Goal: Transaction & Acquisition: Book appointment/travel/reservation

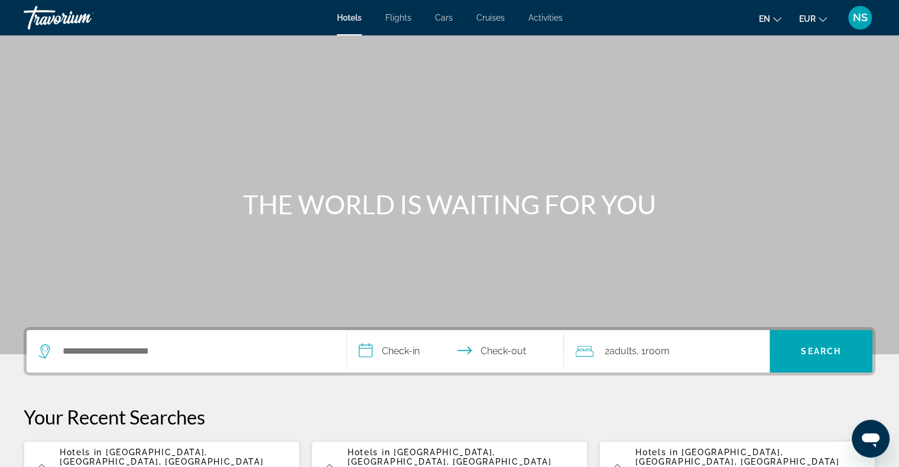
click at [492, 21] on span "Cruises" at bounding box center [490, 17] width 28 height 9
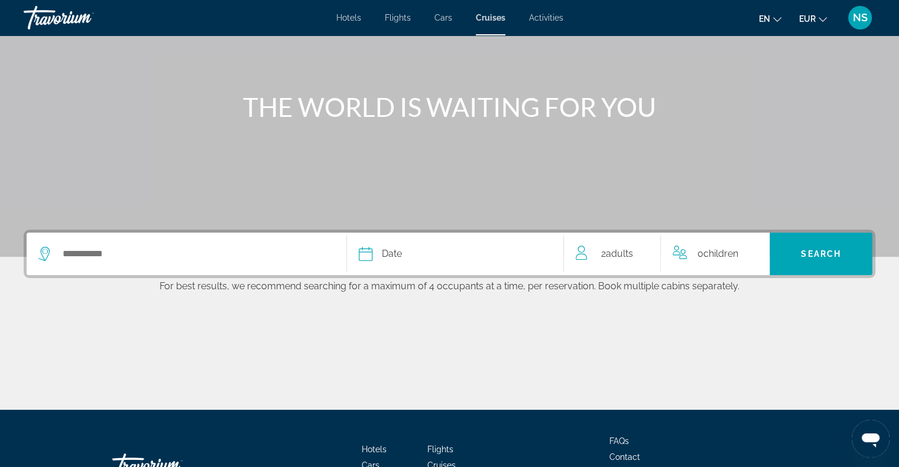
scroll to position [118, 0]
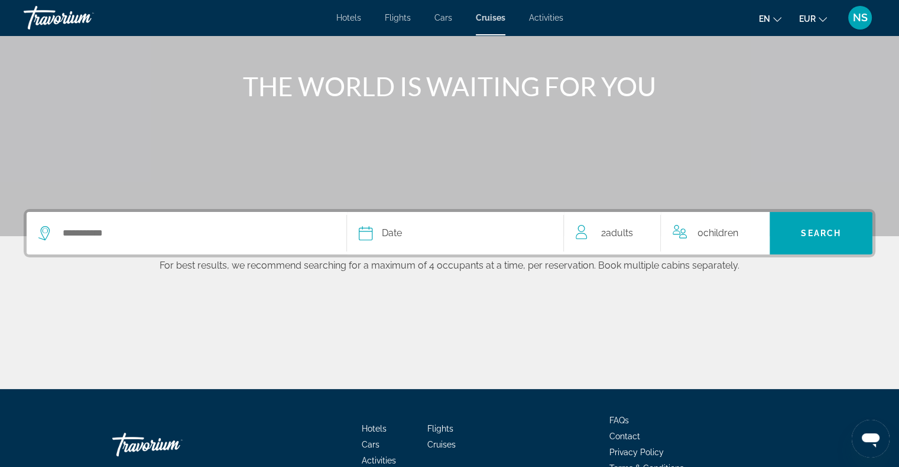
click at [41, 233] on icon "Search widget" at bounding box center [43, 233] width 11 height 14
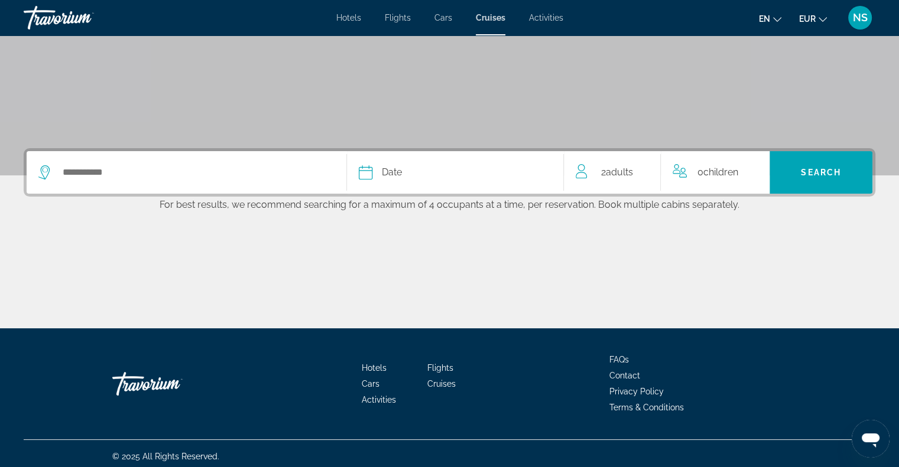
scroll to position [184, 0]
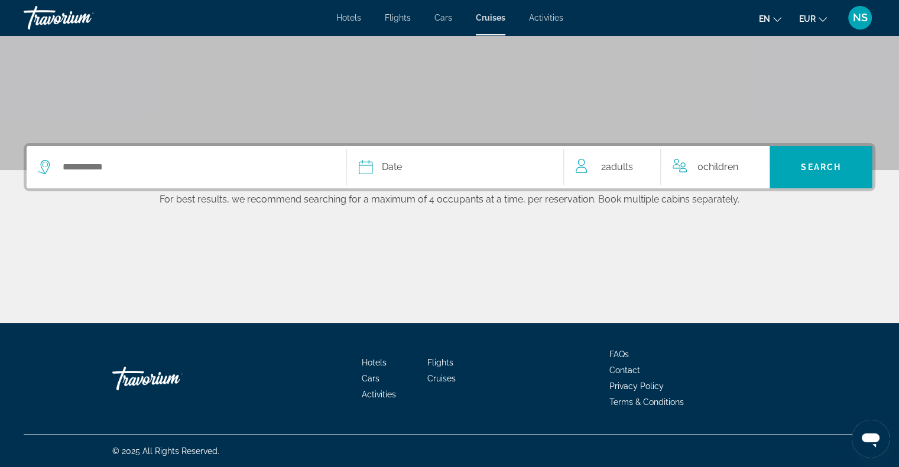
click at [73, 148] on div "Search widget" at bounding box center [186, 167] width 296 height 43
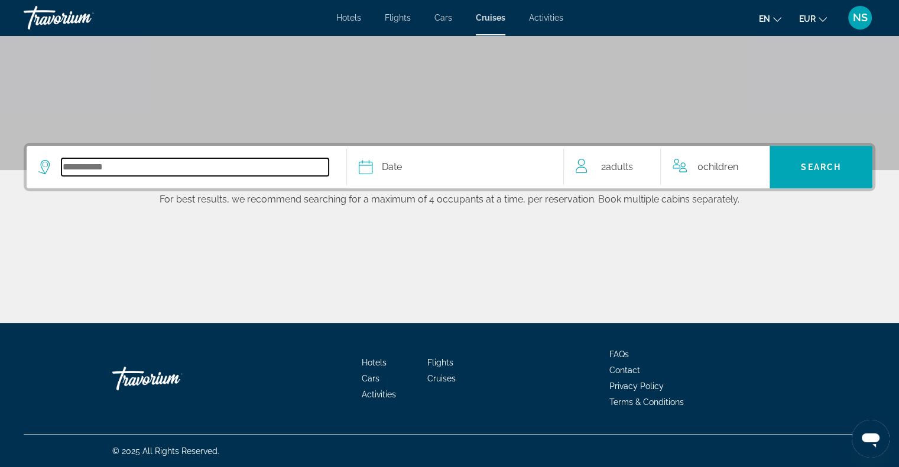
click at [72, 163] on input "Select cruise destination" at bounding box center [194, 167] width 267 height 18
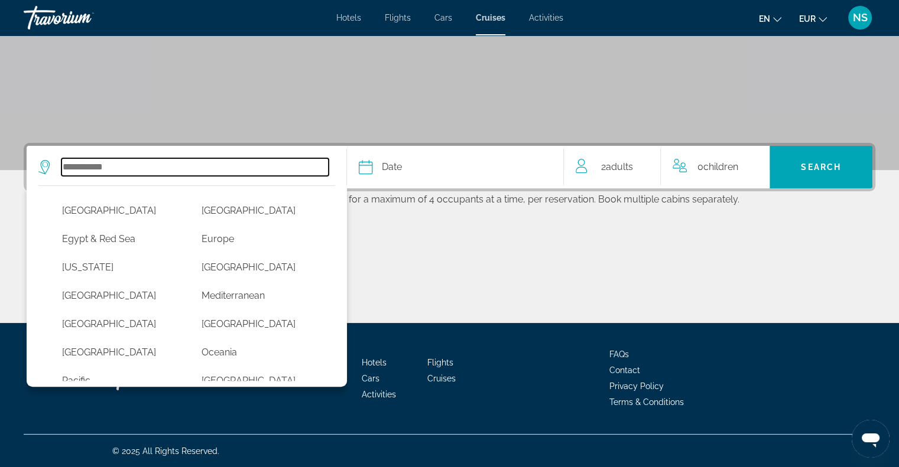
scroll to position [177, 0]
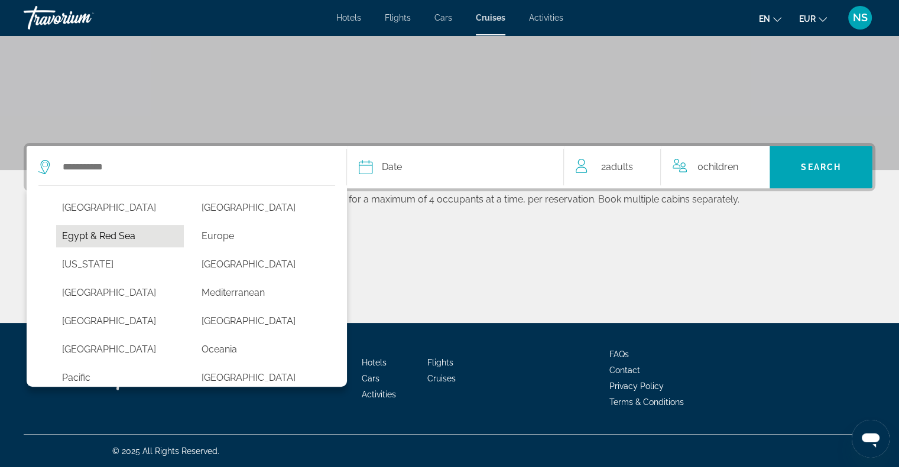
click at [167, 239] on button "Egypt & Red Sea" at bounding box center [120, 236] width 128 height 22
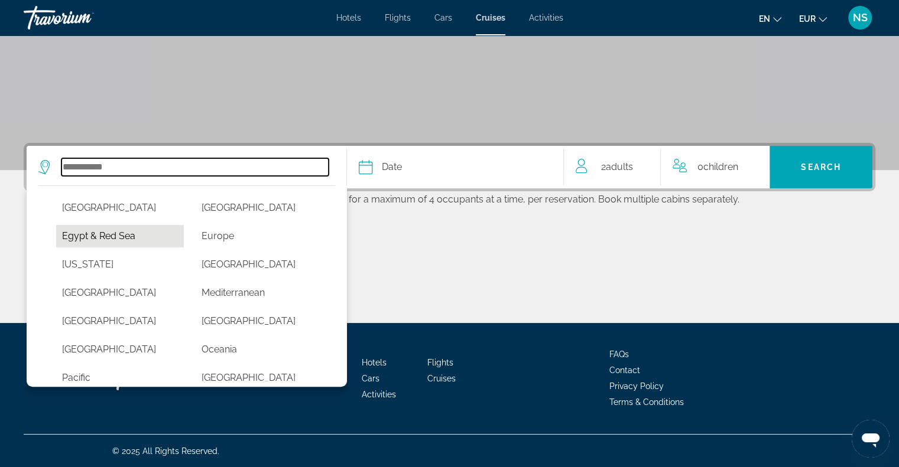
type input "**********"
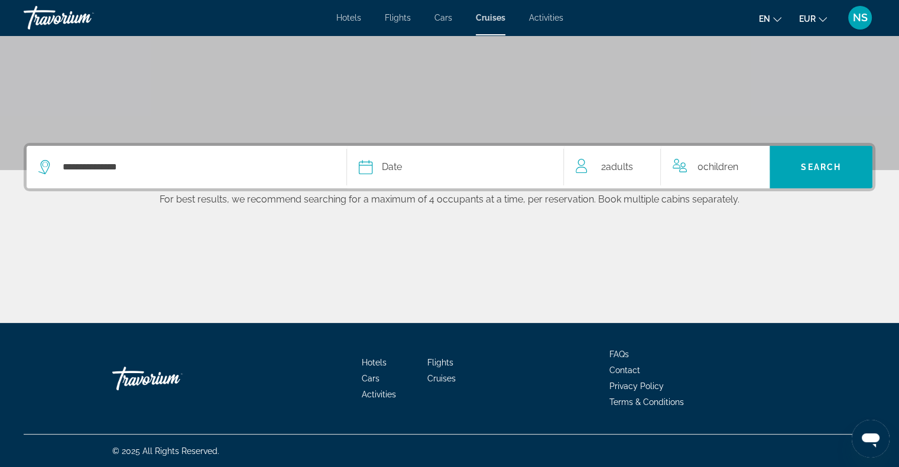
click at [372, 160] on icon "Select cruise date" at bounding box center [366, 167] width 14 height 14
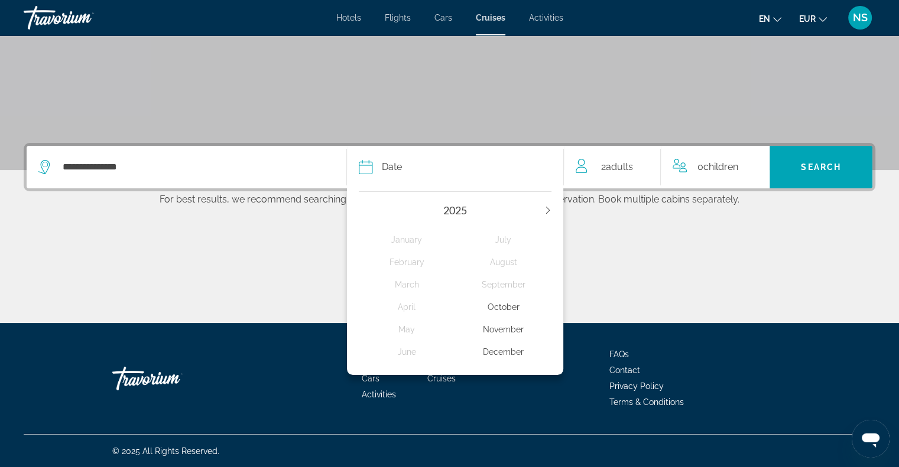
click at [555, 207] on div "[DATE] February March April May June July August September October November Dec…" at bounding box center [455, 281] width 217 height 190
click at [550, 207] on icon "Next year" at bounding box center [547, 210] width 7 height 7
click at [412, 334] on div "May" at bounding box center [407, 329] width 96 height 21
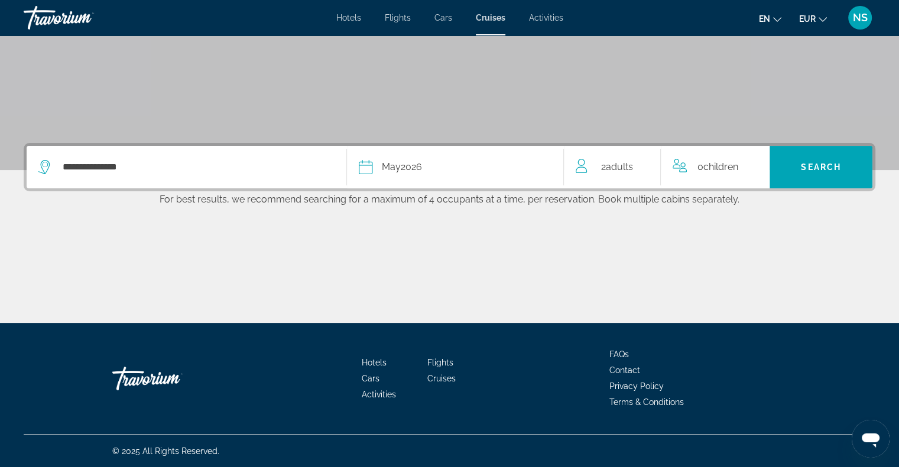
click at [703, 162] on span "0 Child Children" at bounding box center [717, 167] width 41 height 17
click at [752, 163] on div "0 Child Children" at bounding box center [720, 167] width 89 height 21
click at [757, 162] on icon "Increment children" at bounding box center [759, 165] width 11 height 14
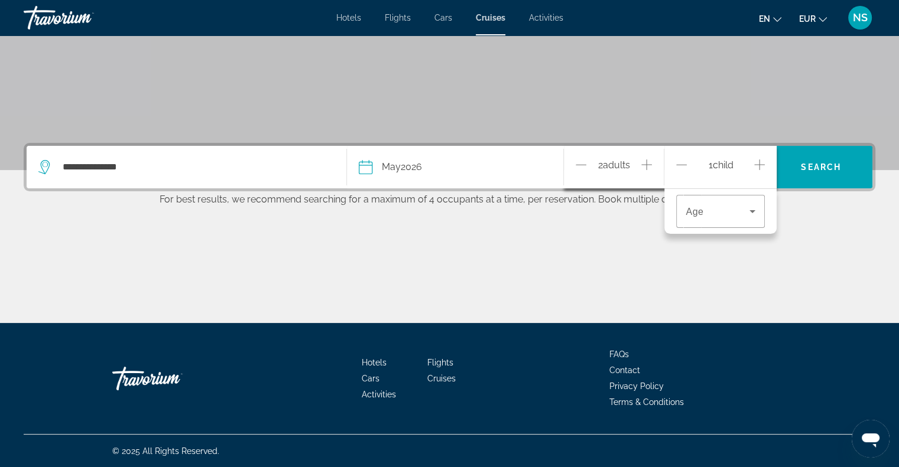
click at [757, 162] on icon "Increment children" at bounding box center [759, 165] width 11 height 14
click at [753, 214] on icon "Travelers: 2 adults, 2 children" at bounding box center [752, 211] width 14 height 14
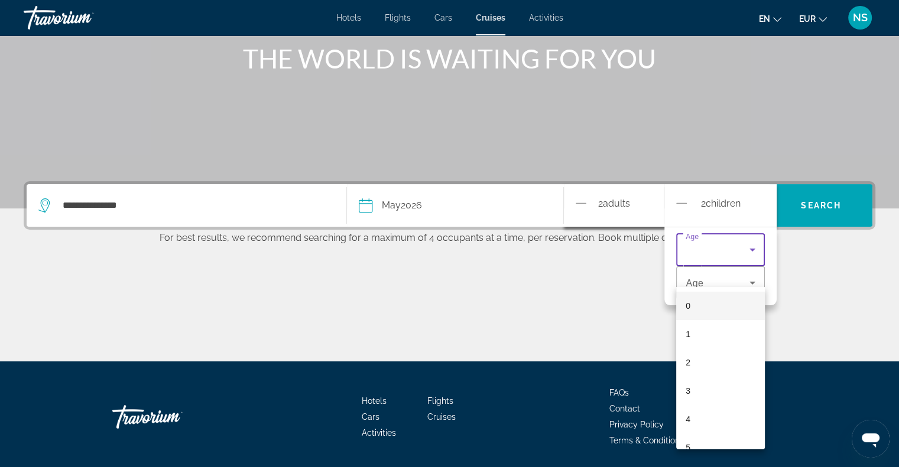
scroll to position [125, 0]
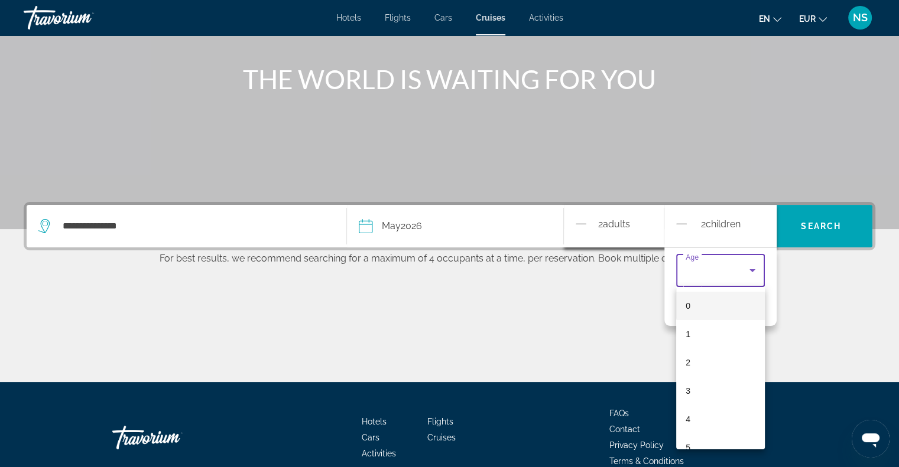
click at [679, 229] on div at bounding box center [449, 233] width 899 height 467
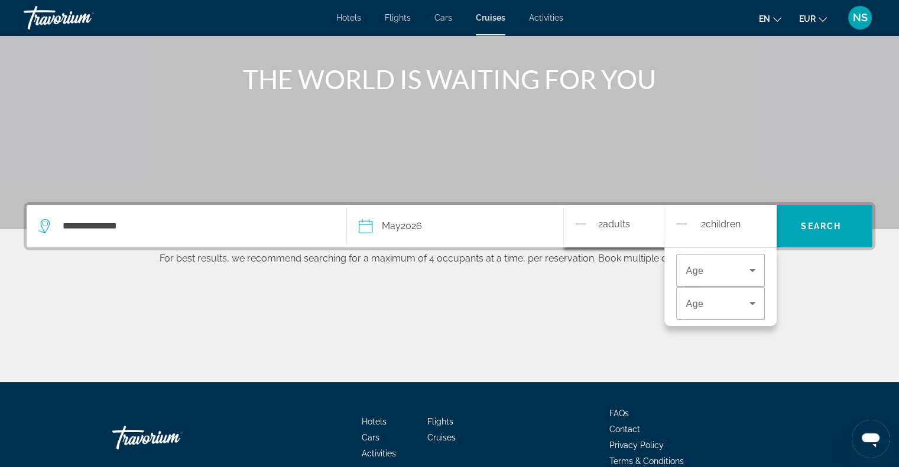
click at [679, 219] on icon "Decrement children" at bounding box center [681, 224] width 11 height 14
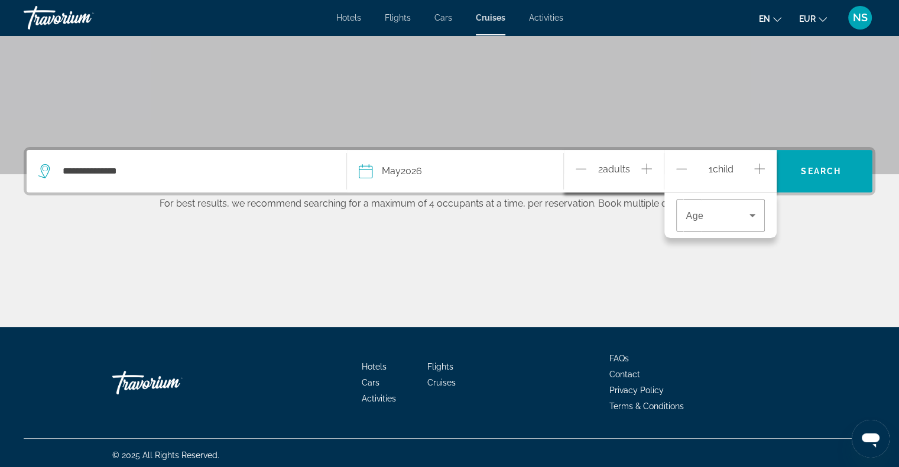
scroll to position [184, 0]
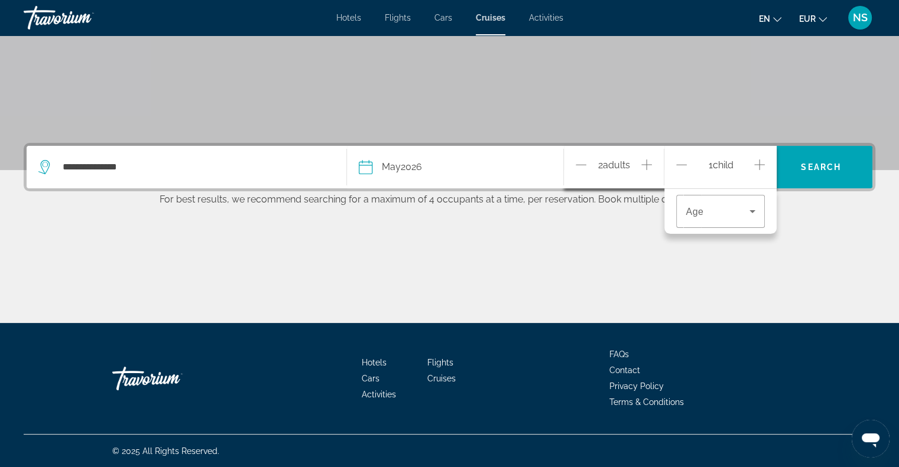
click at [686, 158] on icon "Decrement children" at bounding box center [681, 165] width 11 height 14
click at [650, 161] on icon "Increment adults" at bounding box center [646, 165] width 11 height 14
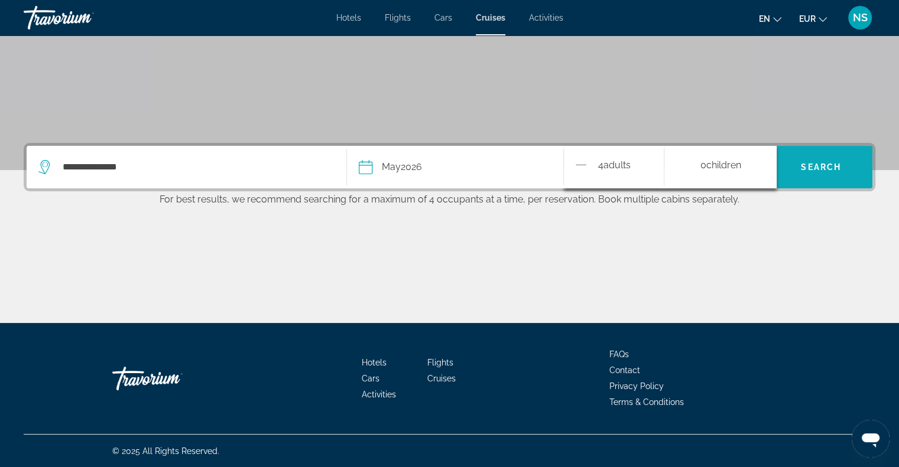
drag, startPoint x: 816, startPoint y: 162, endPoint x: 821, endPoint y: 157, distance: 7.1
click at [816, 162] on span "Search" at bounding box center [821, 166] width 40 height 9
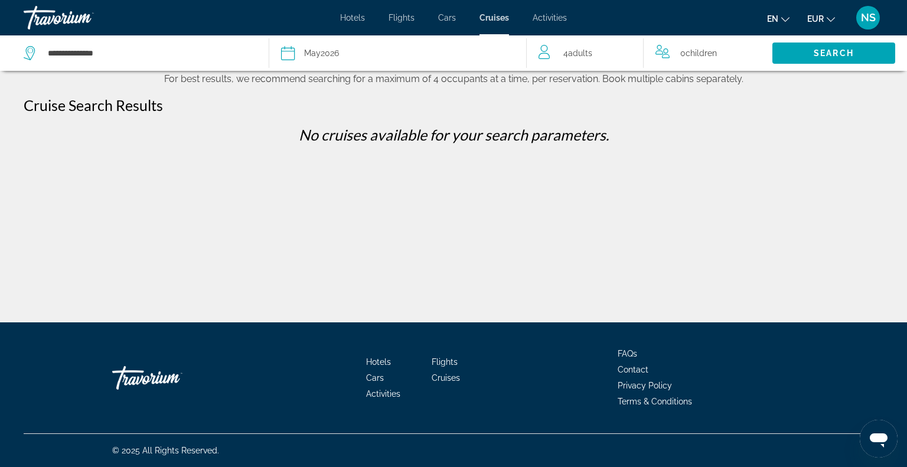
click at [314, 53] on span "May" at bounding box center [312, 52] width 17 height 9
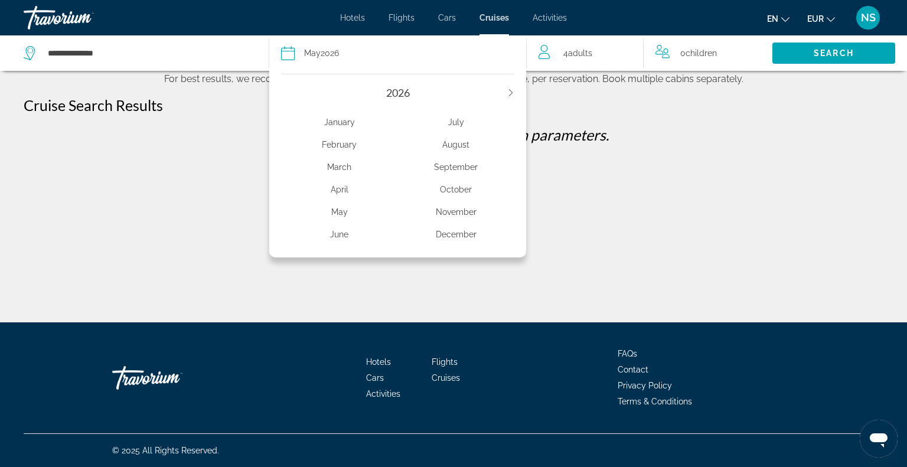
click at [345, 232] on div "June" at bounding box center [339, 234] width 117 height 21
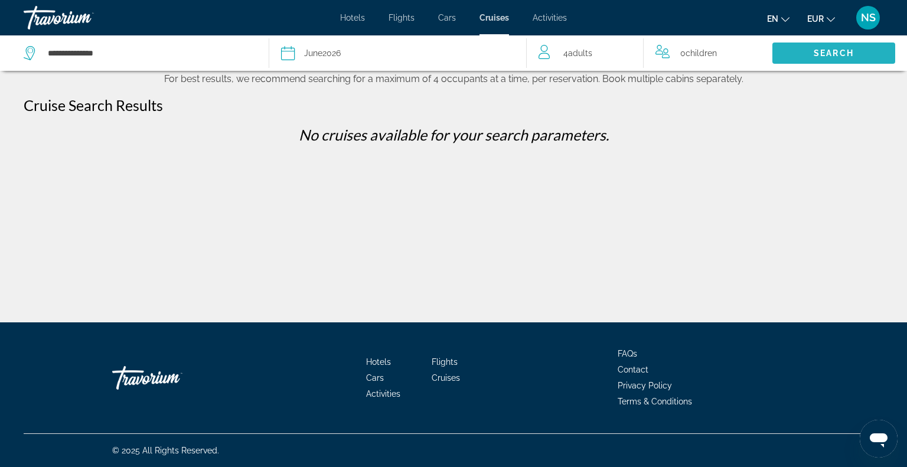
click at [795, 54] on span "Search" at bounding box center [834, 53] width 123 height 28
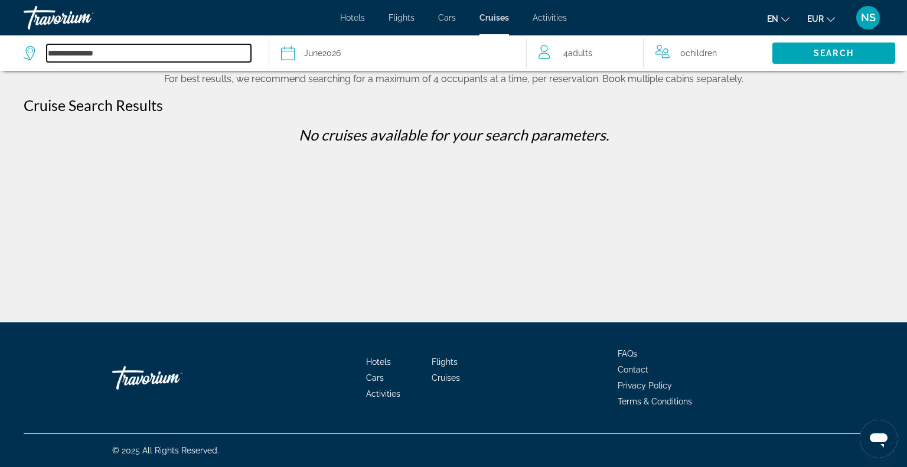
click at [51, 56] on input "**********" at bounding box center [149, 53] width 204 height 18
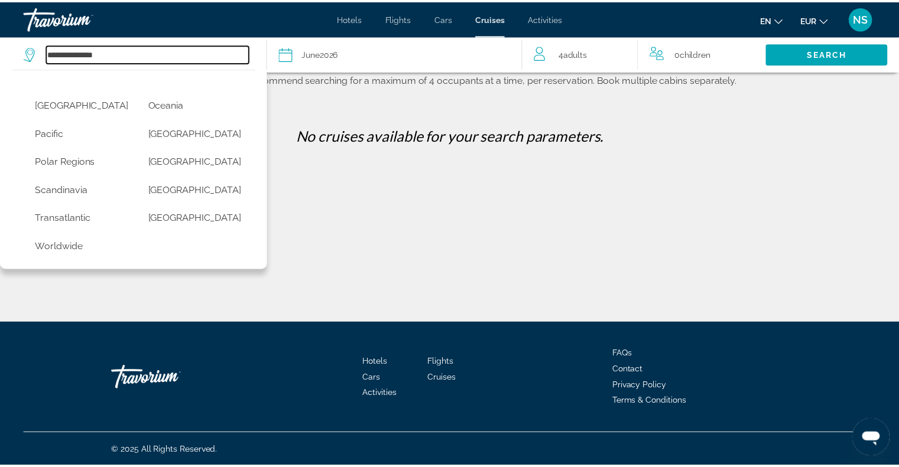
scroll to position [321, 0]
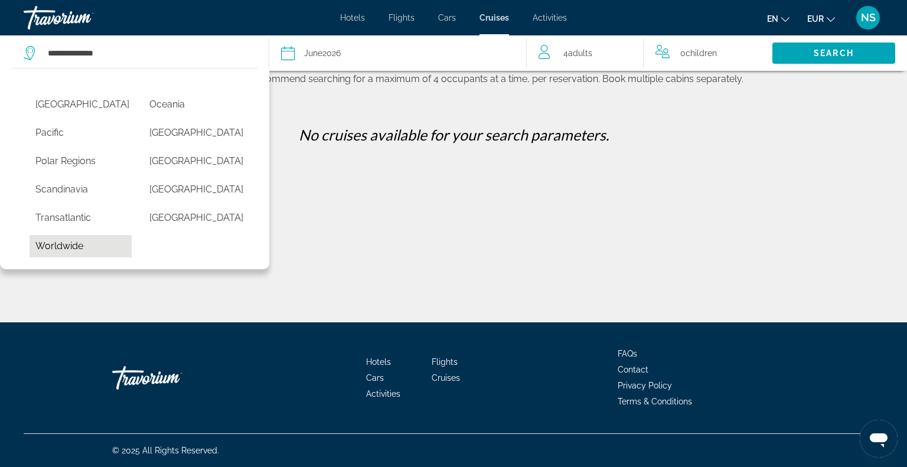
click at [76, 255] on button "Worldwide" at bounding box center [81, 246] width 102 height 22
type input "*********"
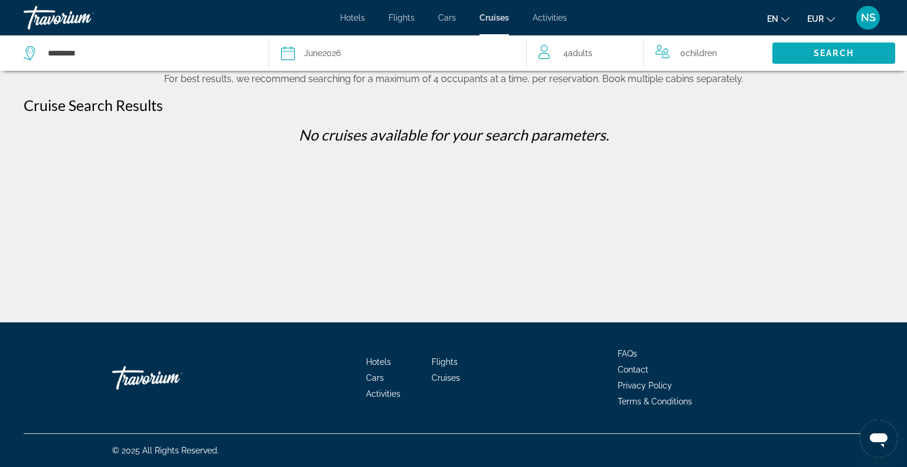
click at [860, 54] on span "Search" at bounding box center [834, 53] width 123 height 28
click at [48, 22] on div "Travorium" at bounding box center [83, 17] width 118 height 31
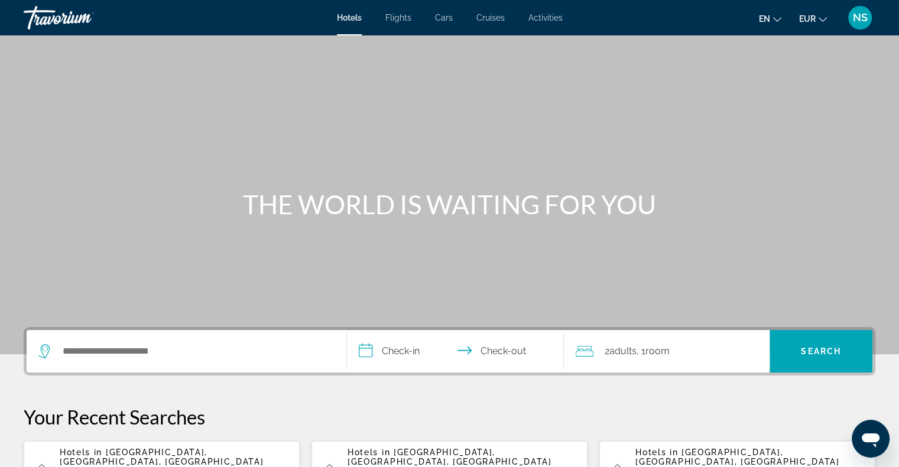
scroll to position [118, 0]
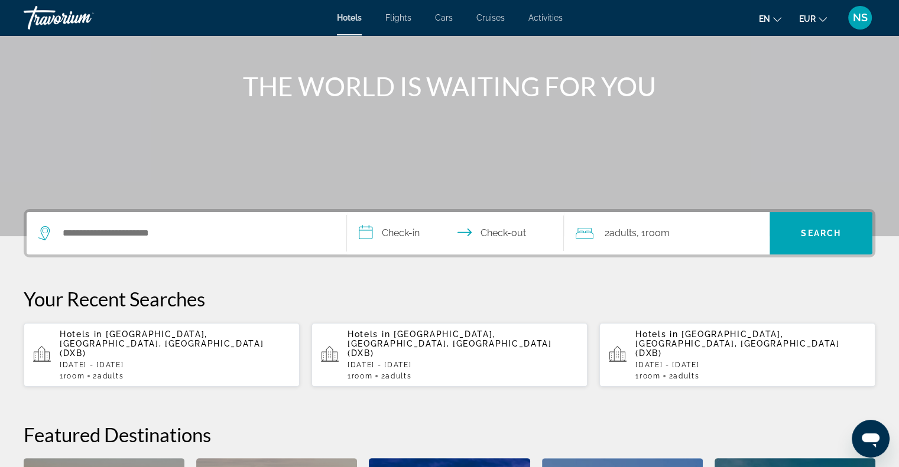
click at [551, 18] on span "Activities" at bounding box center [545, 17] width 34 height 9
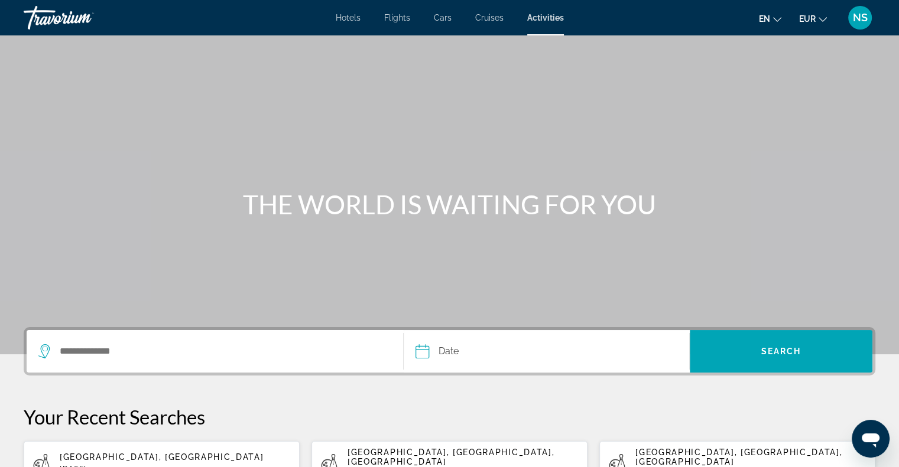
click at [52, 354] on div "Search widget" at bounding box center [211, 352] width 347 height 18
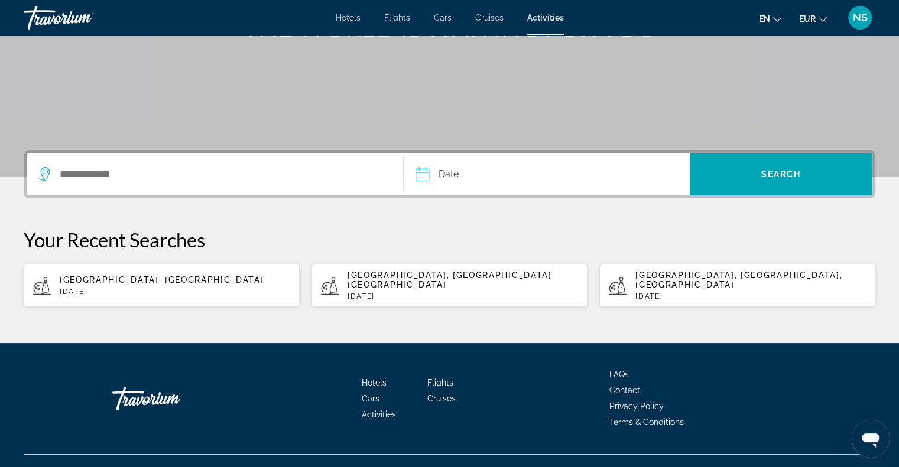
scroll to position [187, 0]
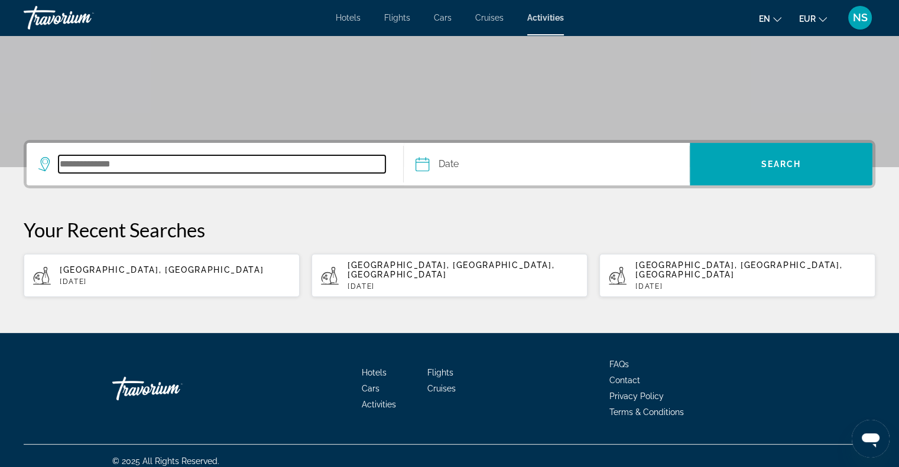
click at [99, 169] on input "Search destination" at bounding box center [221, 164] width 327 height 18
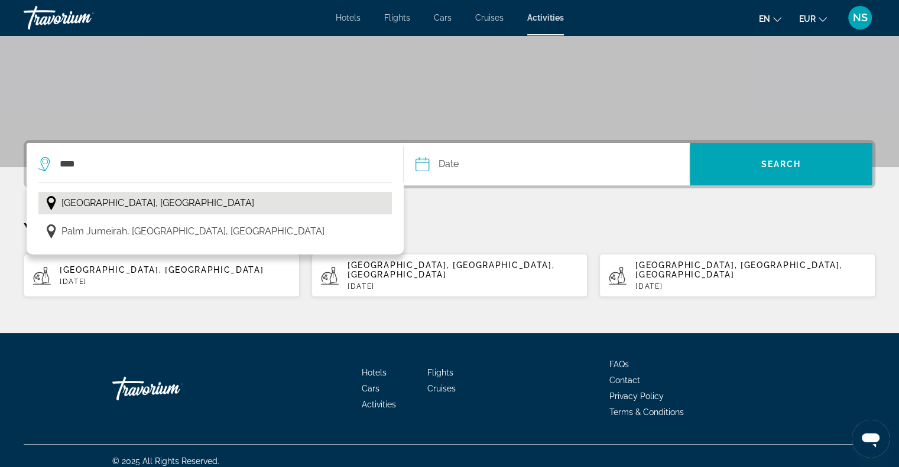
click at [109, 193] on button "[GEOGRAPHIC_DATA], [GEOGRAPHIC_DATA]" at bounding box center [214, 203] width 353 height 22
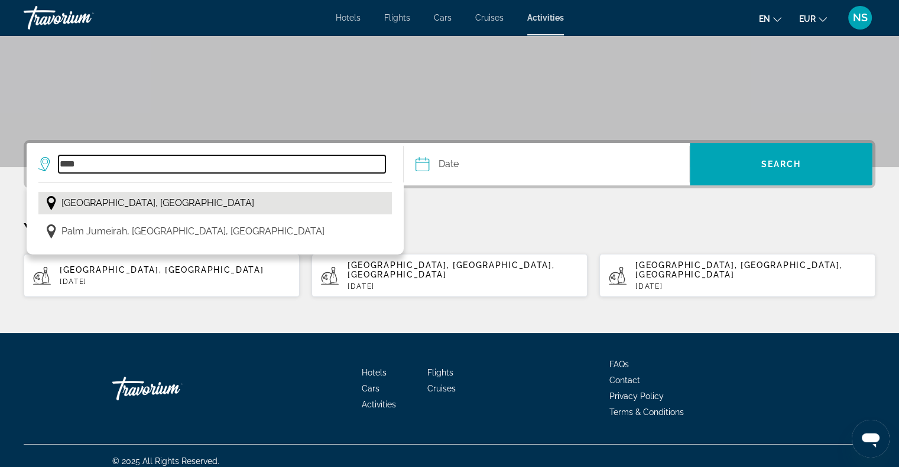
type input "**********"
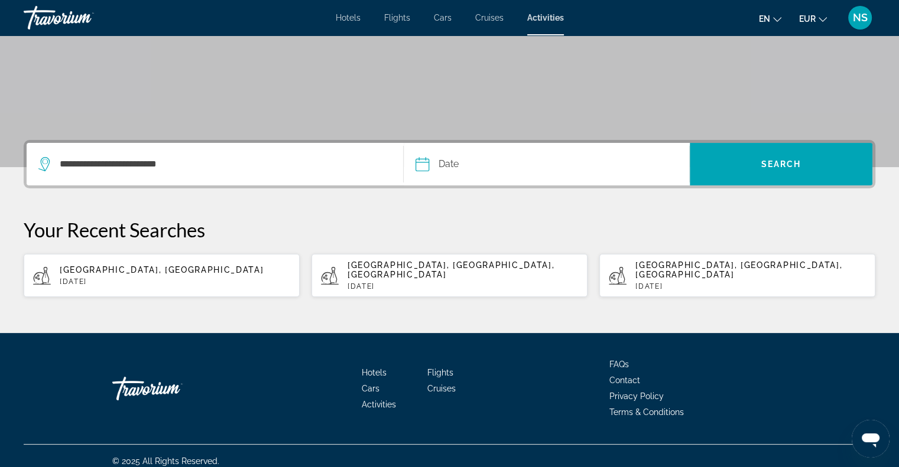
click at [424, 162] on input "Date" at bounding box center [482, 166] width 141 height 46
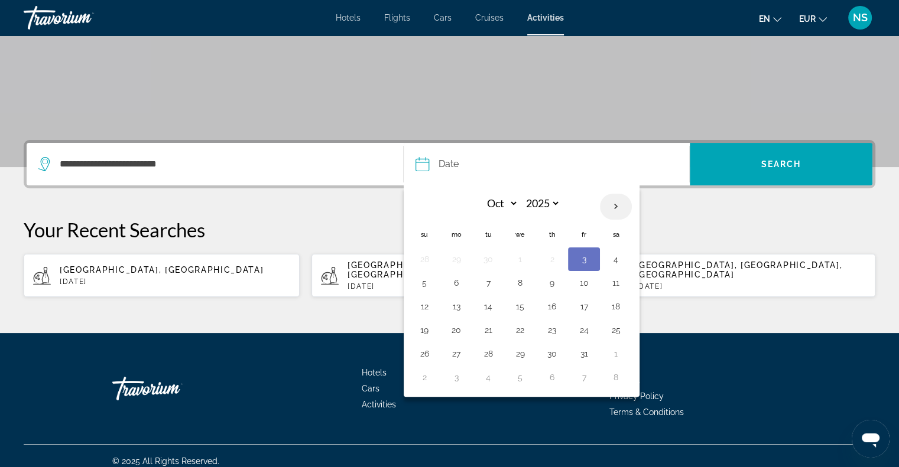
click at [618, 205] on th "Next month" at bounding box center [616, 207] width 32 height 26
select select "**"
click at [556, 258] on button "4" at bounding box center [551, 259] width 19 height 17
type input "**********"
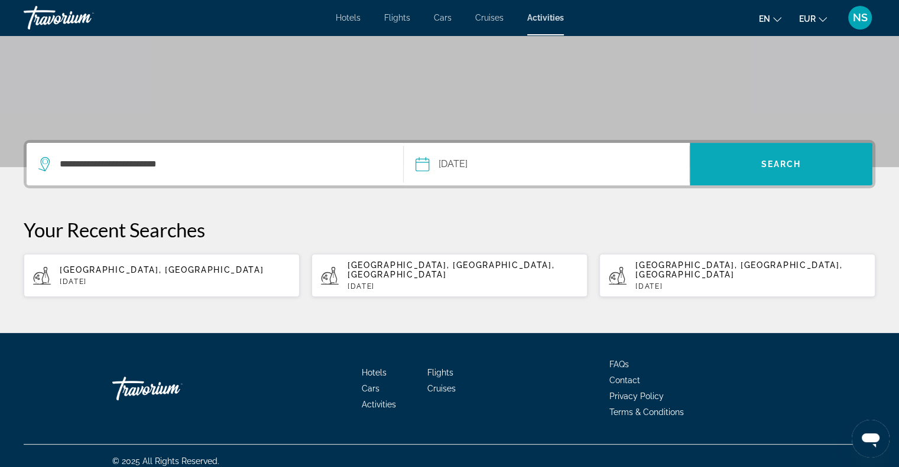
click at [728, 172] on span "Search" at bounding box center [780, 164] width 183 height 28
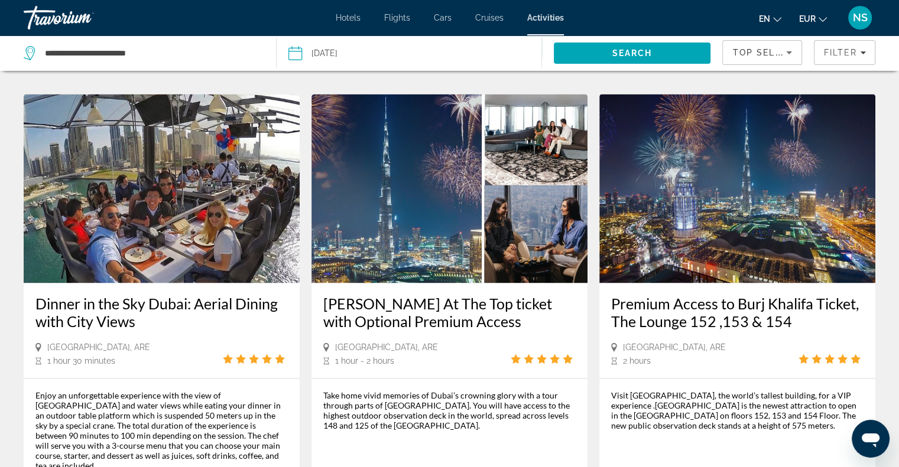
scroll to position [1772, 0]
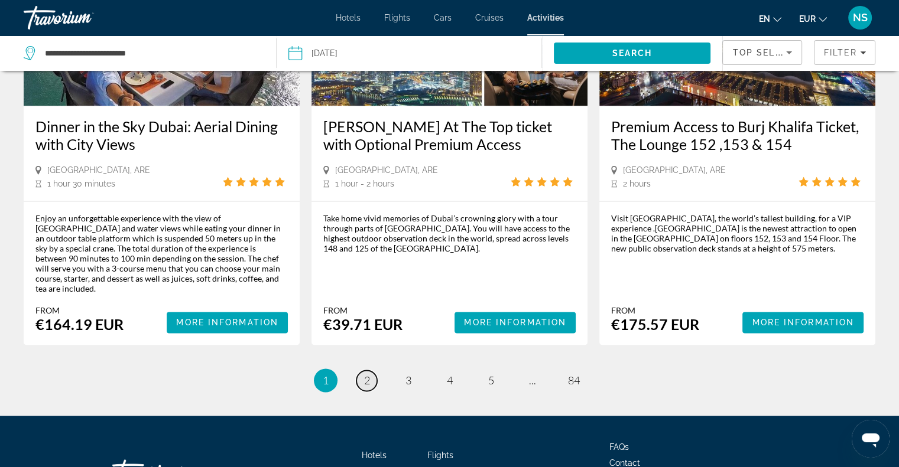
click at [361, 370] on link "page 2" at bounding box center [366, 380] width 21 height 21
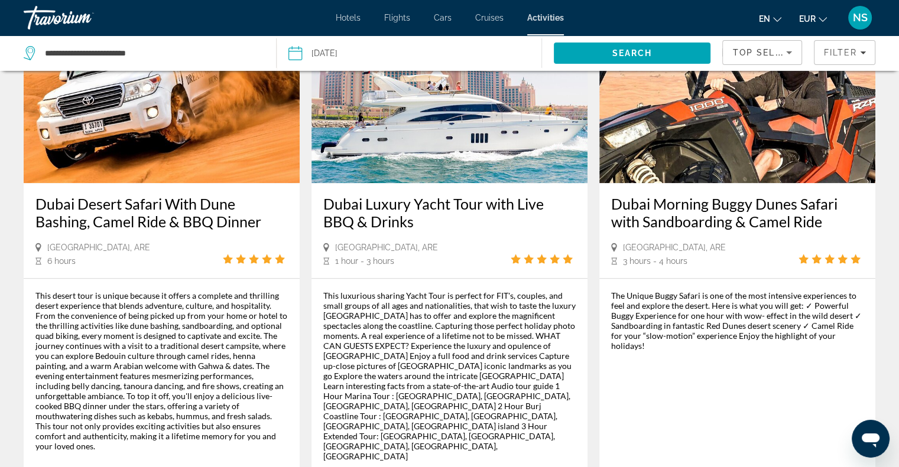
scroll to position [1182, 0]
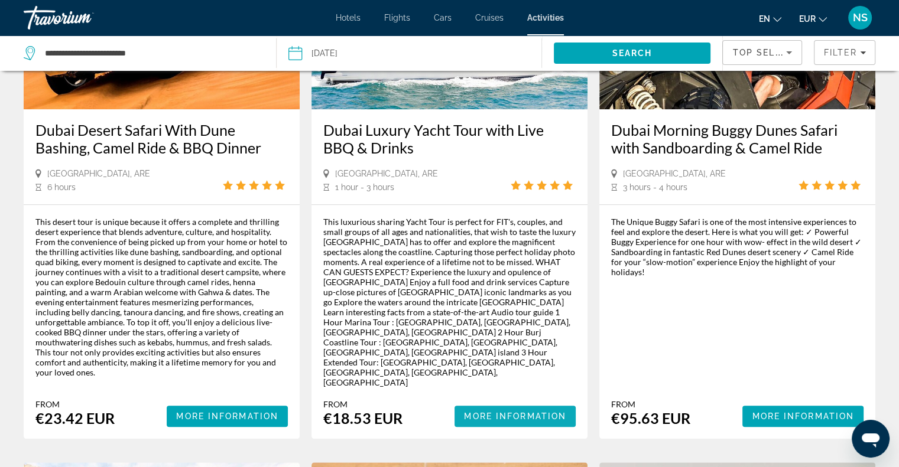
click at [551, 402] on span "Main content" at bounding box center [514, 416] width 121 height 28
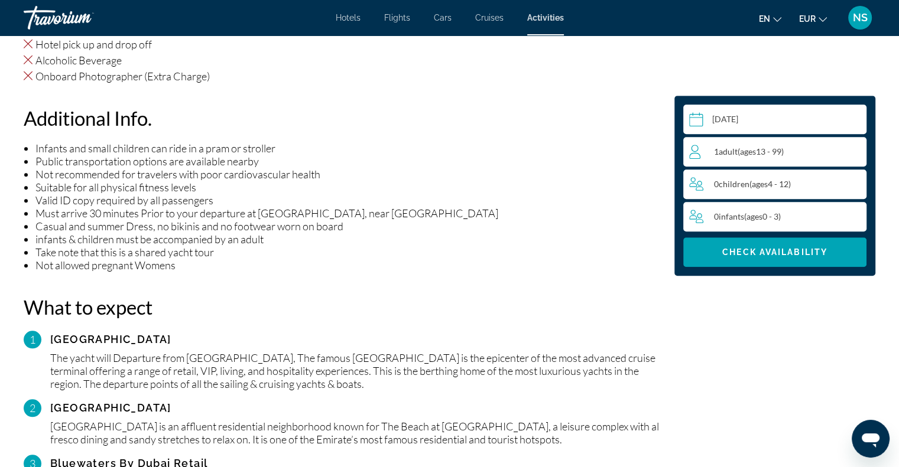
scroll to position [1122, 0]
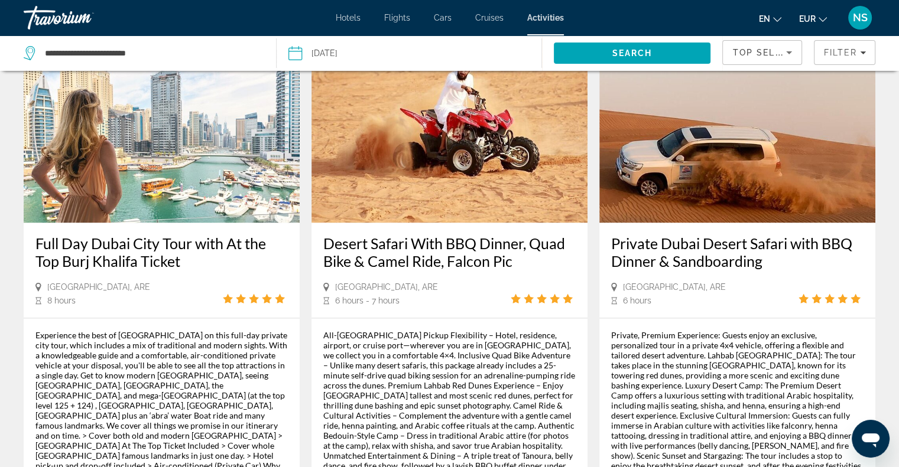
scroll to position [1805, 0]
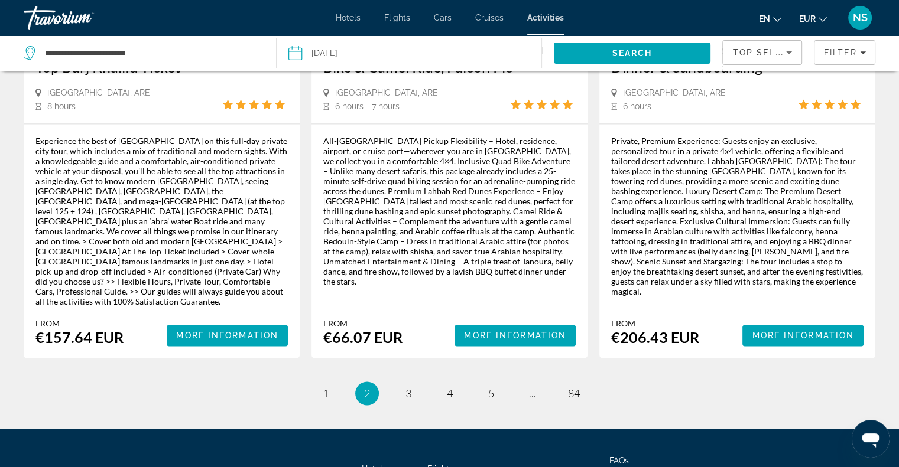
click at [419, 382] on ul "2 / 84 page 1 You're on page 2 page 3 page 4 page 5 page ... page 84" at bounding box center [449, 394] width 851 height 24
click at [410, 387] on span "3" at bounding box center [408, 393] width 6 height 13
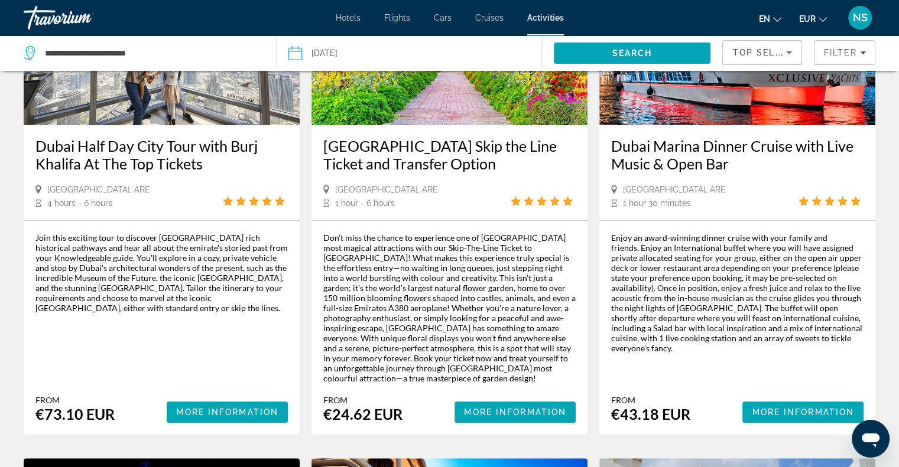
scroll to position [177, 0]
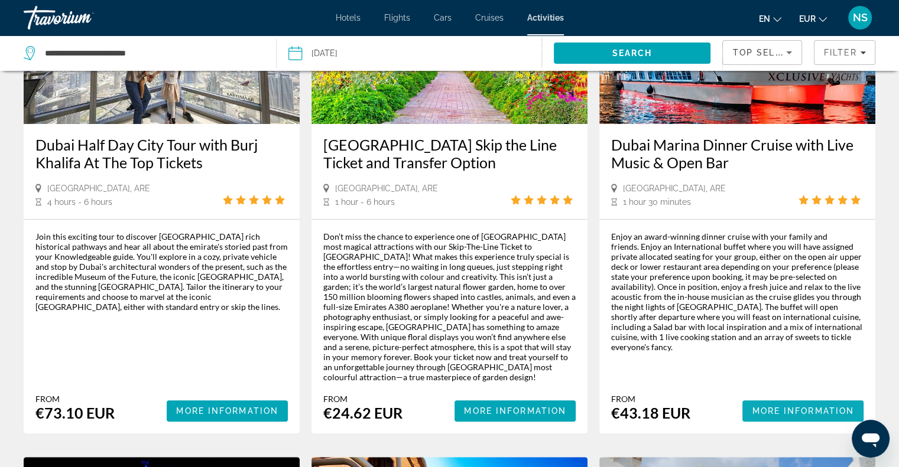
click at [766, 415] on span "Main content" at bounding box center [802, 411] width 121 height 28
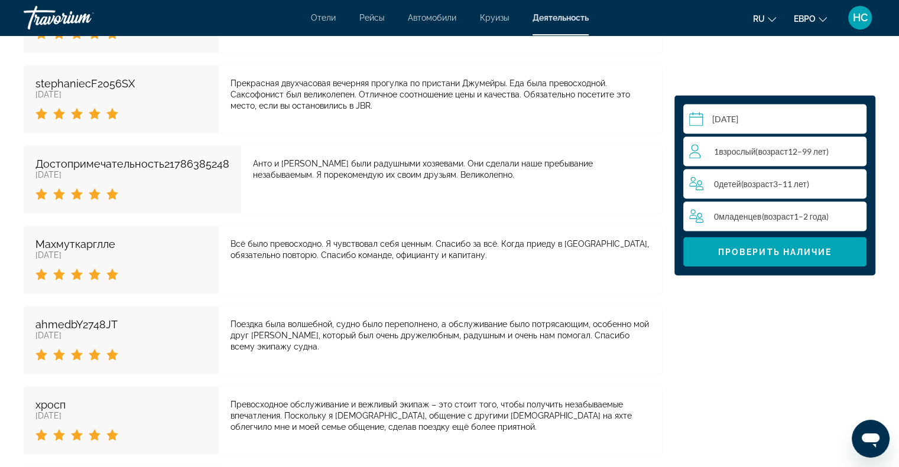
scroll to position [2422, 0]
